Goal: Communication & Community: Share content

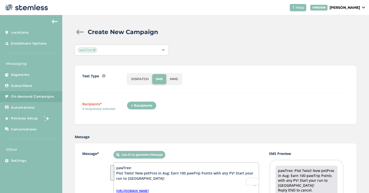
scroll to position [54, 0]
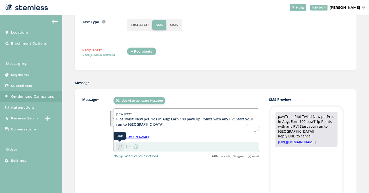
click at [123, 150] on div "Link" at bounding box center [120, 147] width 8 height 8
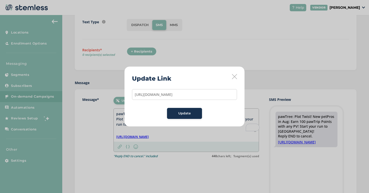
click at [157, 91] on input "[URL][DOMAIN_NAME]" at bounding box center [184, 94] width 105 height 11
type input "[URL][DOMAIN_NAME]"
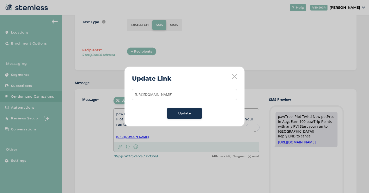
scroll to position [0, 0]
click at [177, 113] on div "Update" at bounding box center [184, 113] width 27 height 5
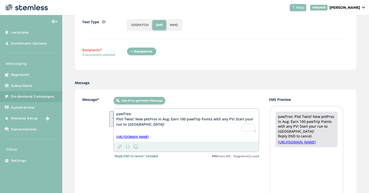
drag, startPoint x: 155, startPoint y: 124, endPoint x: 117, endPoint y: 112, distance: 40.3
click at [117, 112] on textarea "pawTree: Plot Twist! New petPros in Aug: Earn 100 pawTrip Points with any PV! S…" at bounding box center [186, 121] width 140 height 21
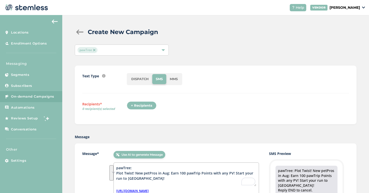
click at [141, 106] on div "+ Recipients" at bounding box center [142, 105] width 30 height 9
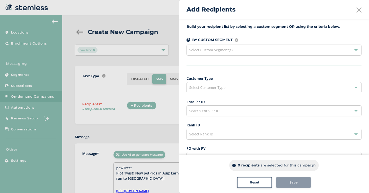
click at [253, 48] on div "Select Custom Segment(s)" at bounding box center [274, 50] width 175 height 11
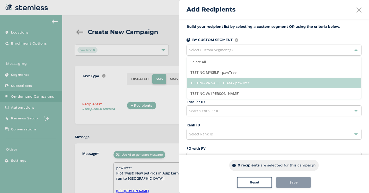
click at [216, 83] on li "TESTING W/ SALES TEAM - pawTree" at bounding box center [274, 83] width 175 height 11
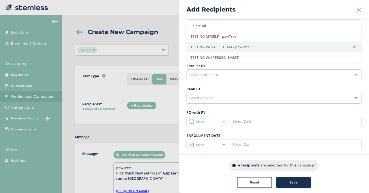
scroll to position [37, 0]
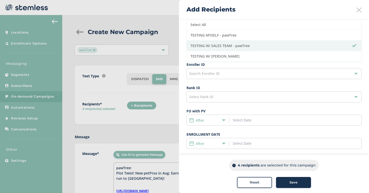
click at [265, 105] on div "Customer Type Select Customer Type Enroller ID Search Enroller ID Rank ID Selec…" at bounding box center [274, 129] width 175 height 180
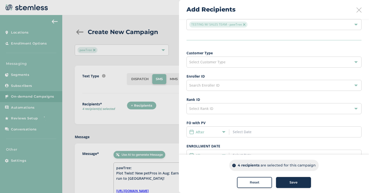
scroll to position [108, 0]
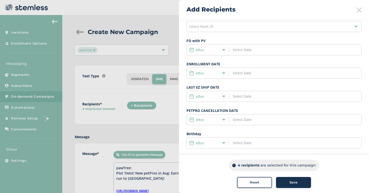
click at [300, 183] on div "Save" at bounding box center [293, 182] width 27 height 5
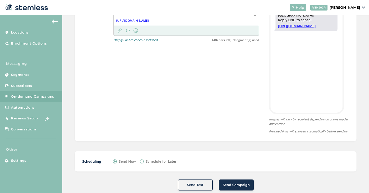
scroll to position [185, 0]
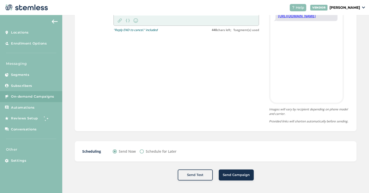
click at [237, 176] on span "Send Campaign" at bounding box center [236, 174] width 27 height 5
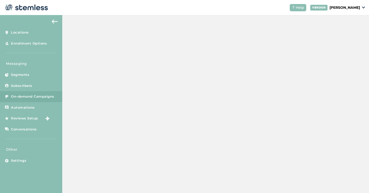
scroll to position [146, 0]
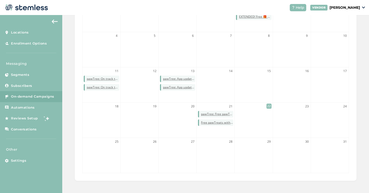
click at [38, 97] on span "On-demand Campaigns" at bounding box center [32, 96] width 43 height 5
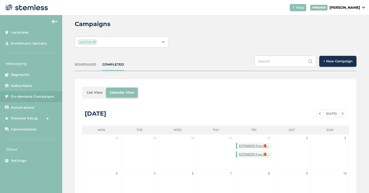
scroll to position [6, 0]
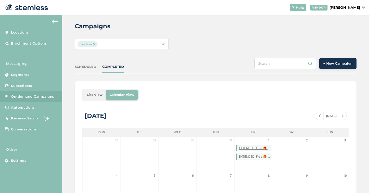
click at [337, 61] on span "+ New Campaign" at bounding box center [337, 63] width 29 height 5
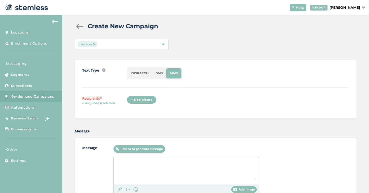
click at [159, 74] on li "SMS" at bounding box center [159, 73] width 14 height 10
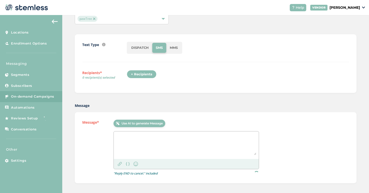
scroll to position [33, 0]
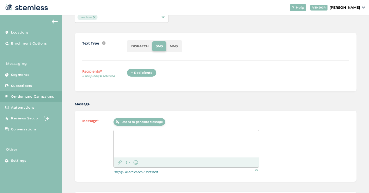
click at [146, 74] on div "+ Recipients" at bounding box center [142, 73] width 30 height 9
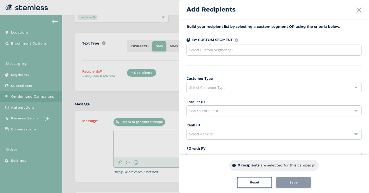
click at [264, 51] on div "Select Custom Segment(s)" at bounding box center [274, 50] width 175 height 11
click at [248, 54] on div "Select Custom Segment(s)" at bounding box center [274, 50] width 175 height 11
click at [235, 86] on div "Select Customer Type" at bounding box center [274, 87] width 175 height 11
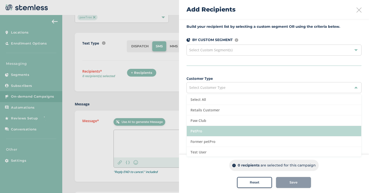
click at [215, 129] on li "PetPro" at bounding box center [274, 131] width 175 height 11
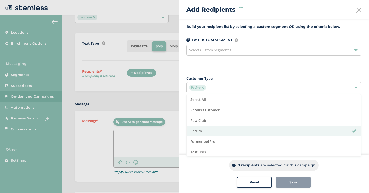
click at [152, 139] on div at bounding box center [184, 96] width 369 height 193
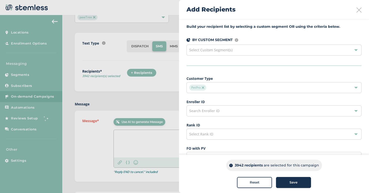
click at [298, 181] on div "Save" at bounding box center [293, 182] width 27 height 5
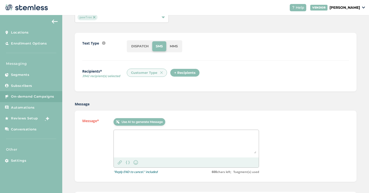
click at [172, 144] on textarea at bounding box center [186, 142] width 140 height 21
paste textarea "pawTree: Plot Twist! New petPros in Aug: Earn 100 pawTrip Points with any PV! S…"
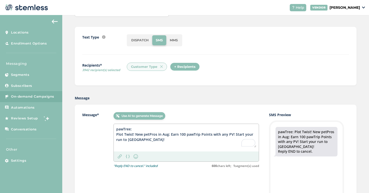
scroll to position [52, 0]
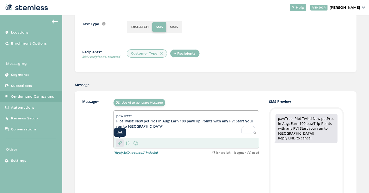
type textarea "pawTree: Plot Twist! New petPros in Aug: Earn 100 pawTrip Points with any PV! S…"
click at [119, 143] on img at bounding box center [120, 143] width 4 height 4
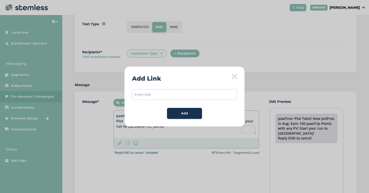
click at [233, 77] on icon at bounding box center [234, 76] width 5 height 5
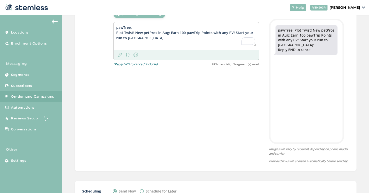
scroll to position [185, 0]
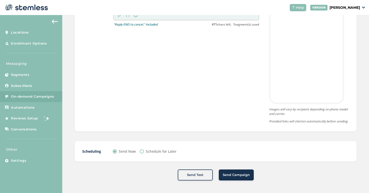
click at [152, 155] on div "Scheduling Send Now Schedule for Later" at bounding box center [216, 151] width 282 height 20
click at [152, 154] on label "Schedule for Later" at bounding box center [161, 151] width 31 height 5
click at [144, 153] on input "Schedule for Later" at bounding box center [142, 151] width 4 height 4
radio input "true"
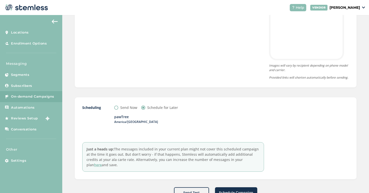
scroll to position [247, 0]
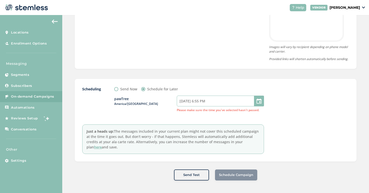
click at [200, 105] on input "[DATE] 6:55 PM" at bounding box center [220, 101] width 87 height 11
select select "16"
select select "55"
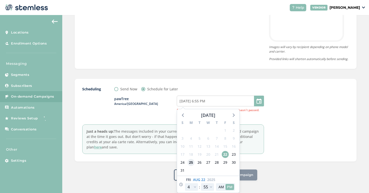
click at [189, 163] on span "25" at bounding box center [191, 162] width 7 height 7
click at [188, 100] on input "[DATE] 6:55 PM" at bounding box center [220, 101] width 87 height 11
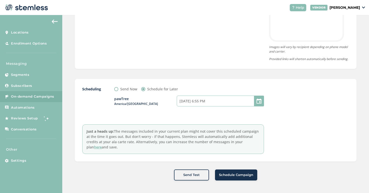
type input "[DATE] 8:55 AM"
click at [205, 100] on input "[DATE] 8:55 AM" at bounding box center [220, 101] width 87 height 11
select select "6"
select select "55"
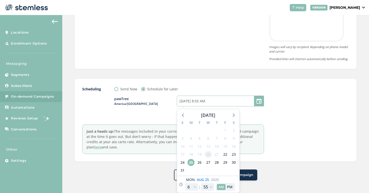
type input "[DATE] 10:55 AM"
select select "8"
type input "[DATE] 12:55 PM"
click at [191, 186] on select "12 1 2 3 4 5 6 7 8 9 10 11" at bounding box center [191, 187] width 13 height 8
select select "9"
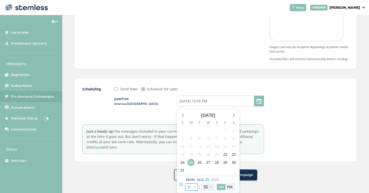
click at [185, 183] on select "12 1 2 3 4 5 6 7 8 9 10 11" at bounding box center [191, 187] width 13 height 8
type input "[DATE] 11:55 AM"
select select "9"
click at [205, 187] on select "00 05 10 15 20 25 30 35 40 45 50 55" at bounding box center [207, 187] width 13 height 8
select select "0"
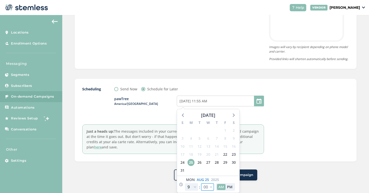
click at [201, 183] on select "00 05 10 15 20 25 30 35 40 45 50 55" at bounding box center [207, 187] width 13 height 8
type input "[DATE] 11:00 AM"
select select "0"
click at [294, 118] on div at bounding box center [311, 120] width 75 height 68
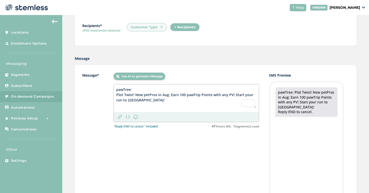
scroll to position [71, 0]
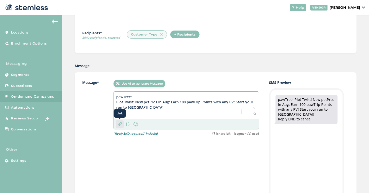
click at [121, 125] on img at bounding box center [120, 124] width 4 height 4
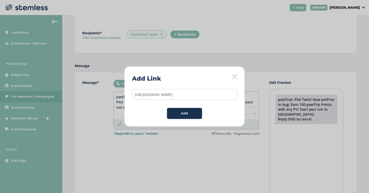
scroll to position [0, 17]
type input "[URL][DOMAIN_NAME]"
click at [175, 113] on div "Add" at bounding box center [184, 113] width 27 height 5
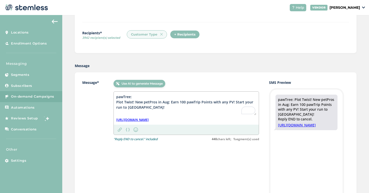
click at [149, 120] on link "[URL][DOMAIN_NAME]" at bounding box center [132, 120] width 33 height 5
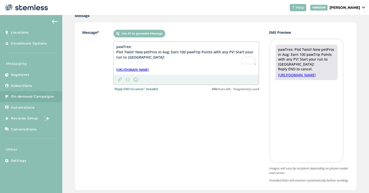
scroll to position [247, 0]
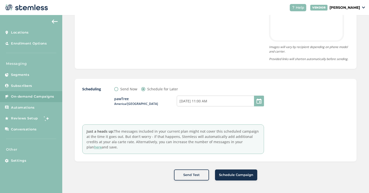
click at [228, 176] on span "Schedule Campaign" at bounding box center [236, 174] width 34 height 5
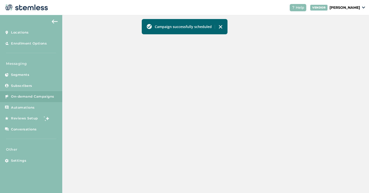
scroll to position [146, 0]
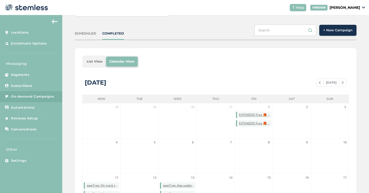
scroll to position [146, 0]
